Goal: Communication & Community: Answer question/provide support

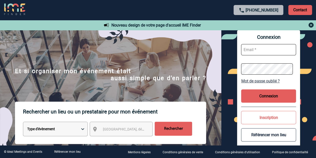
type input "saleha.aissal@capgemini.com"
click at [261, 91] on button "Connexion" at bounding box center [268, 95] width 55 height 13
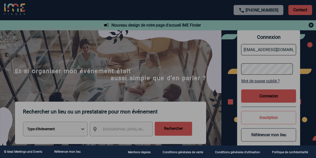
click at [250, 95] on div at bounding box center [158, 79] width 316 height 158
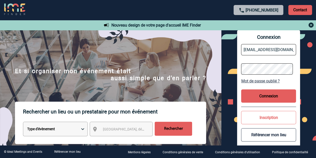
click at [250, 95] on button "Connexion" at bounding box center [268, 95] width 55 height 13
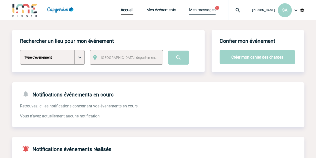
click at [200, 9] on link "Mes messages" at bounding box center [202, 11] width 27 height 7
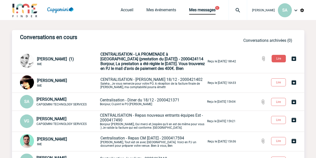
click at [124, 63] on span "Bonjour, La prestation a été réglée le [DATE]. Vous trouverez en PJ le mail d'a…" at bounding box center [153, 66] width 105 height 10
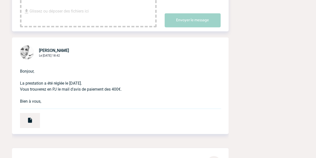
scroll to position [125, 0]
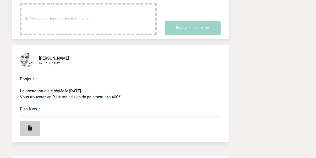
click at [30, 125] on img at bounding box center [30, 128] width 6 height 6
click at [35, 121] on div at bounding box center [30, 128] width 20 height 15
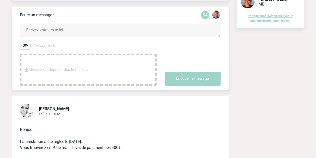
scroll to position [0, 0]
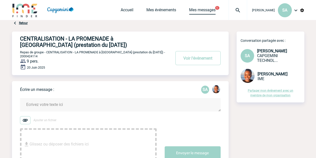
click at [204, 11] on link "Mes messages" at bounding box center [202, 11] width 27 height 7
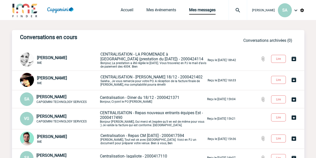
click at [149, 82] on p "CENTRALISATION - Alexens 18/12 - 2000421402 Saleha , Je vous remercie pour votr…" at bounding box center [154, 81] width 106 height 12
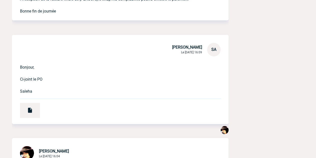
scroll to position [225, 0]
